Goal: Task Accomplishment & Management: Use online tool/utility

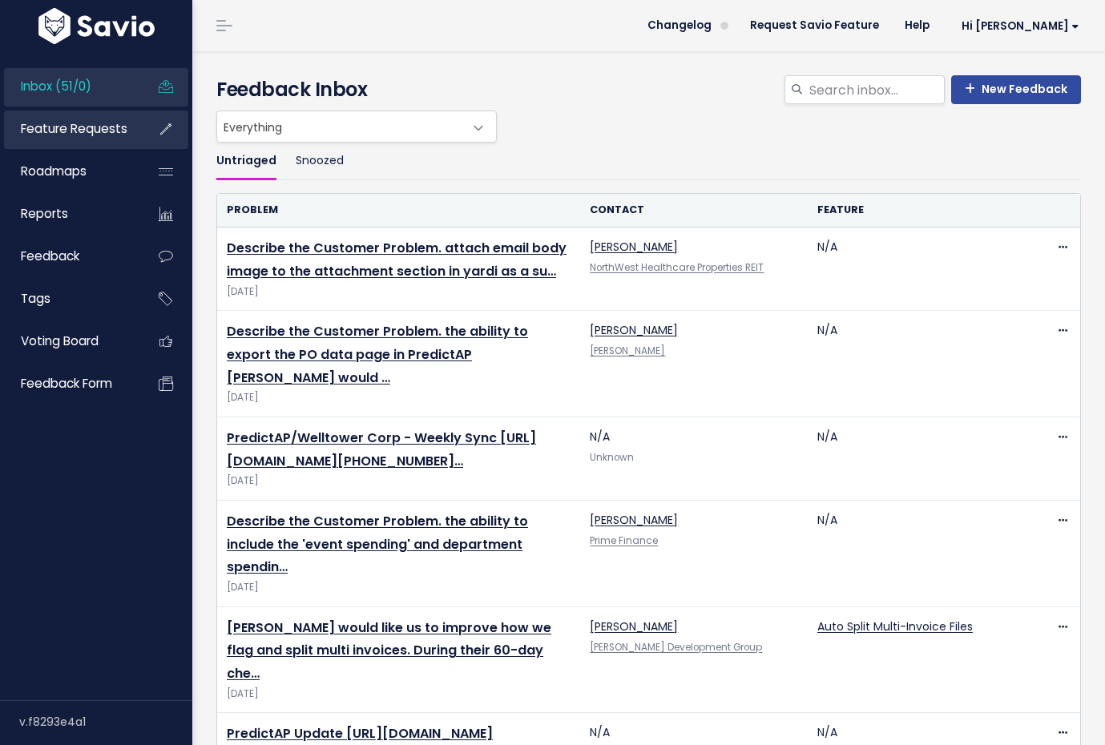
click at [125, 126] on span "Feature Requests" at bounding box center [74, 128] width 107 height 17
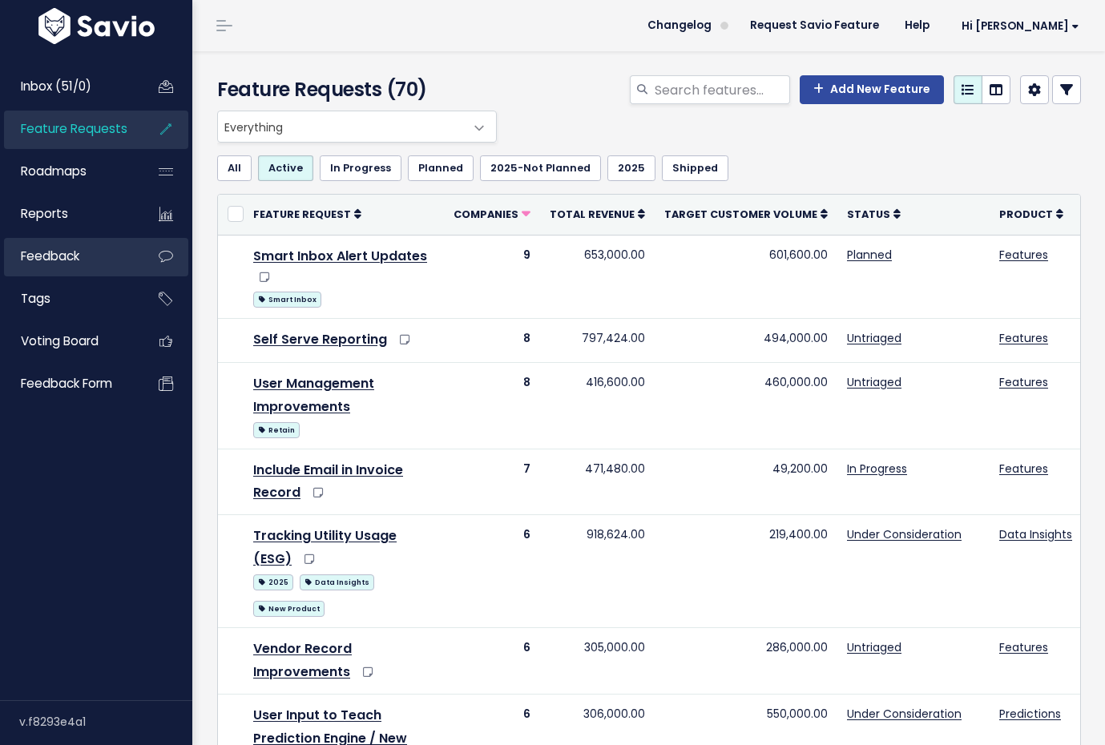
click at [116, 266] on link "Feedback" at bounding box center [68, 256] width 129 height 37
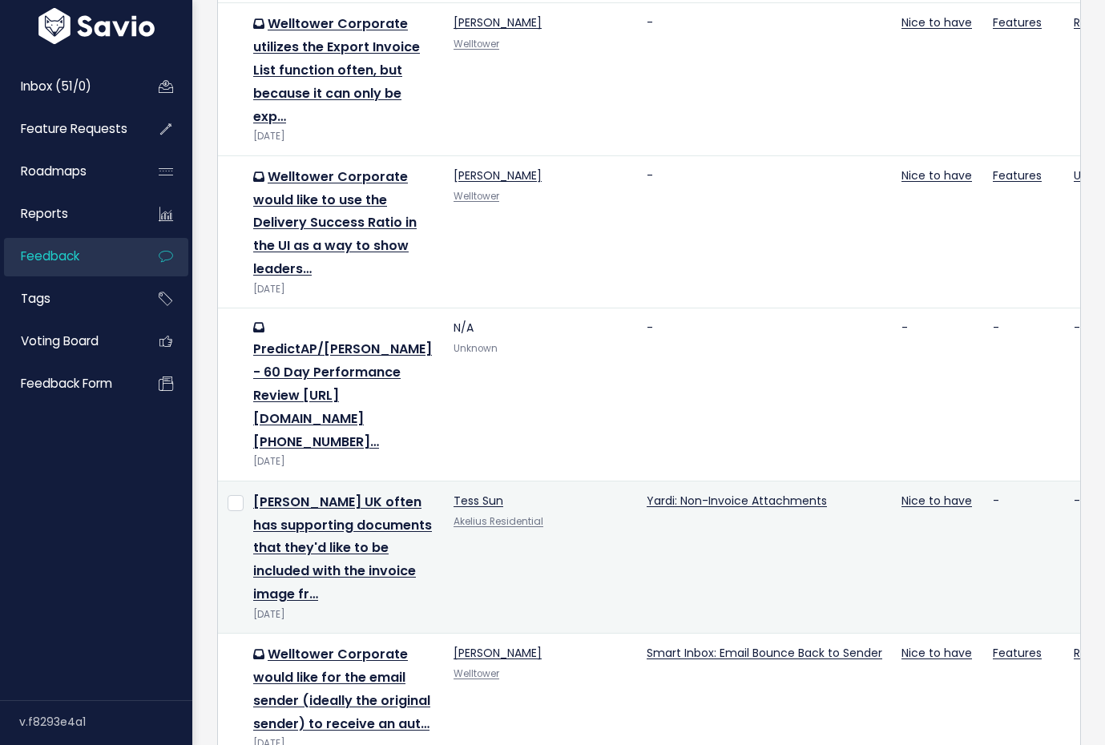
scroll to position [2483, 0]
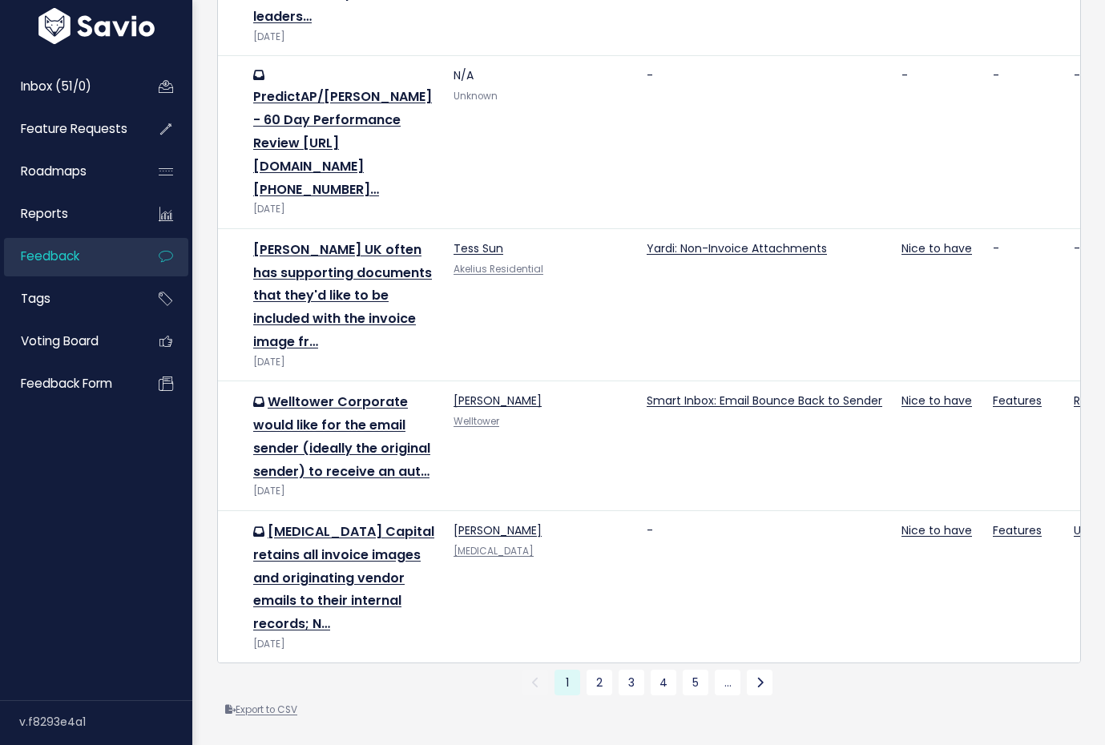
click at [286, 707] on link "Export to CSV" at bounding box center [261, 709] width 72 height 13
